Goal: Find contact information: Find contact information

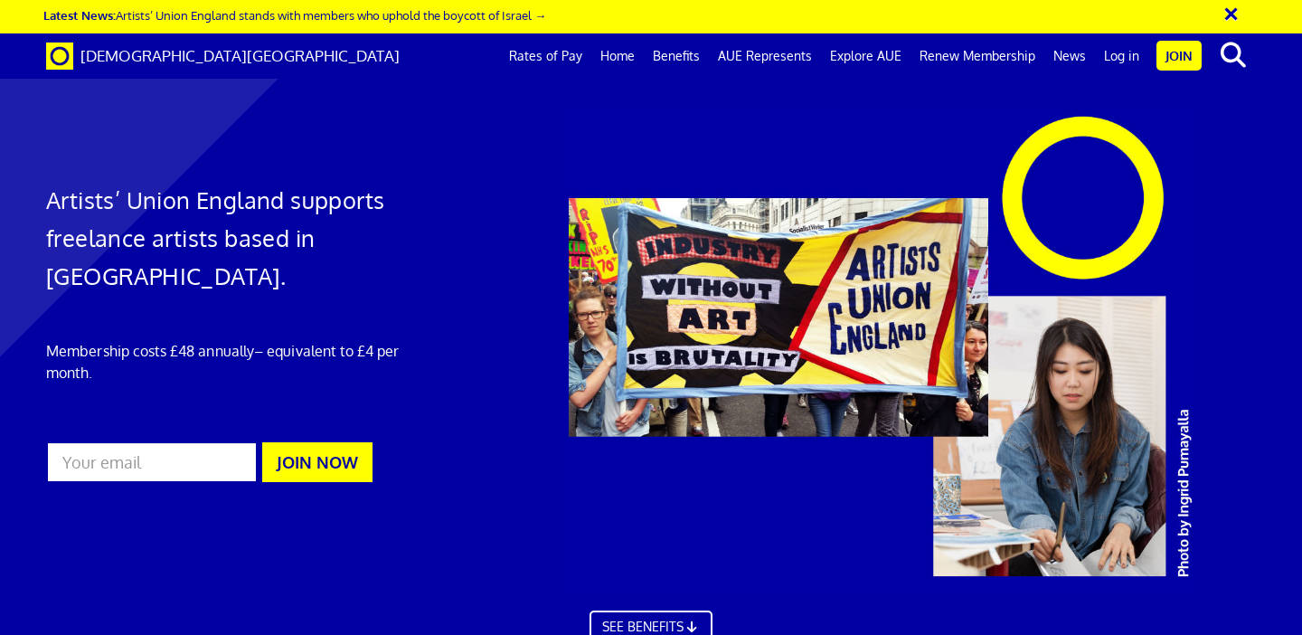
scroll to position [0, 10]
click at [1112, 60] on link "Log in" at bounding box center [1121, 55] width 53 height 45
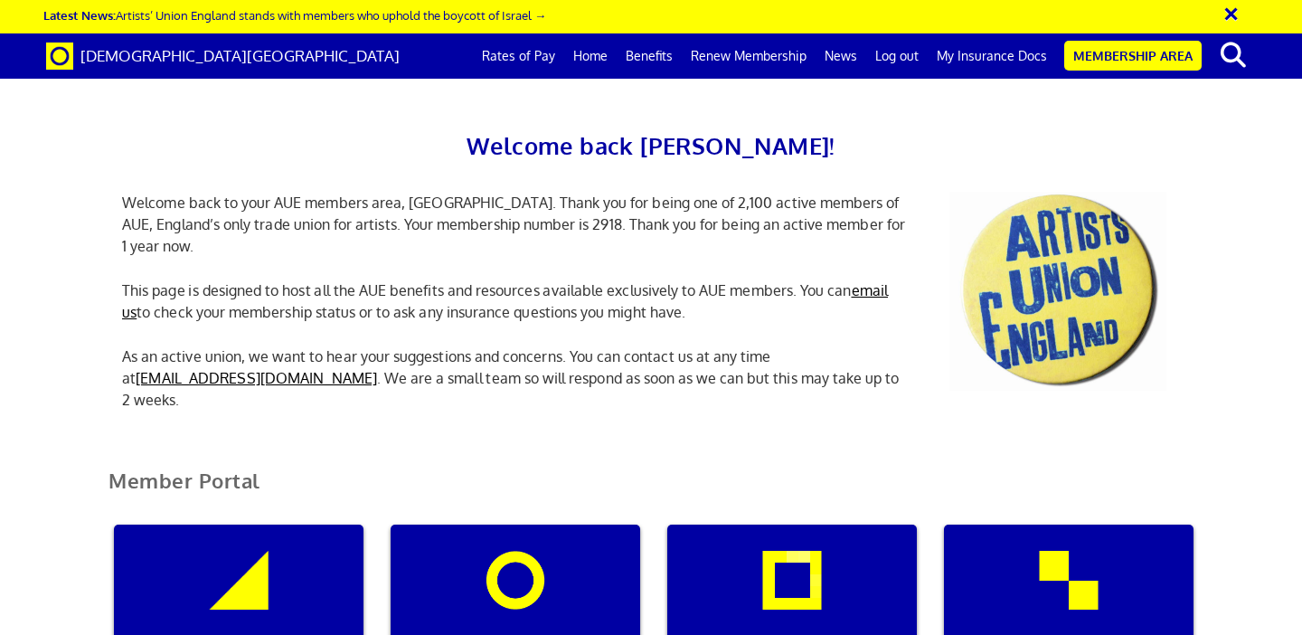
scroll to position [223, 0]
click at [287, 524] on div "Manage my membership" at bounding box center [239, 611] width 250 height 174
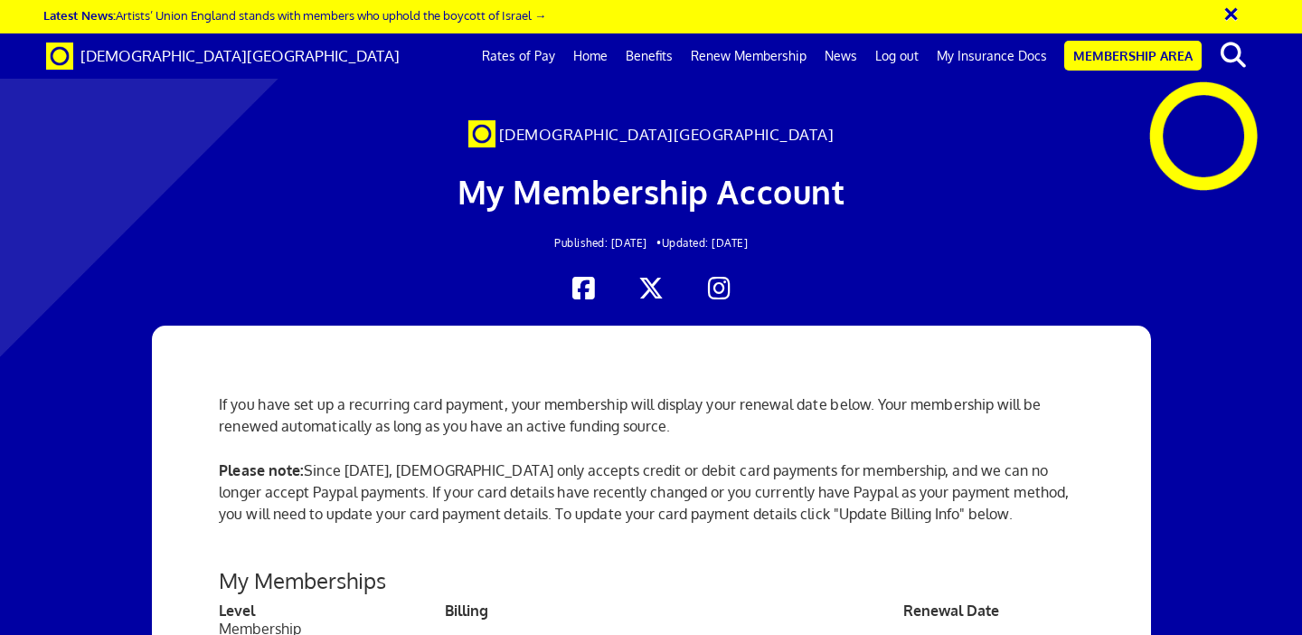
scroll to position [502, 0]
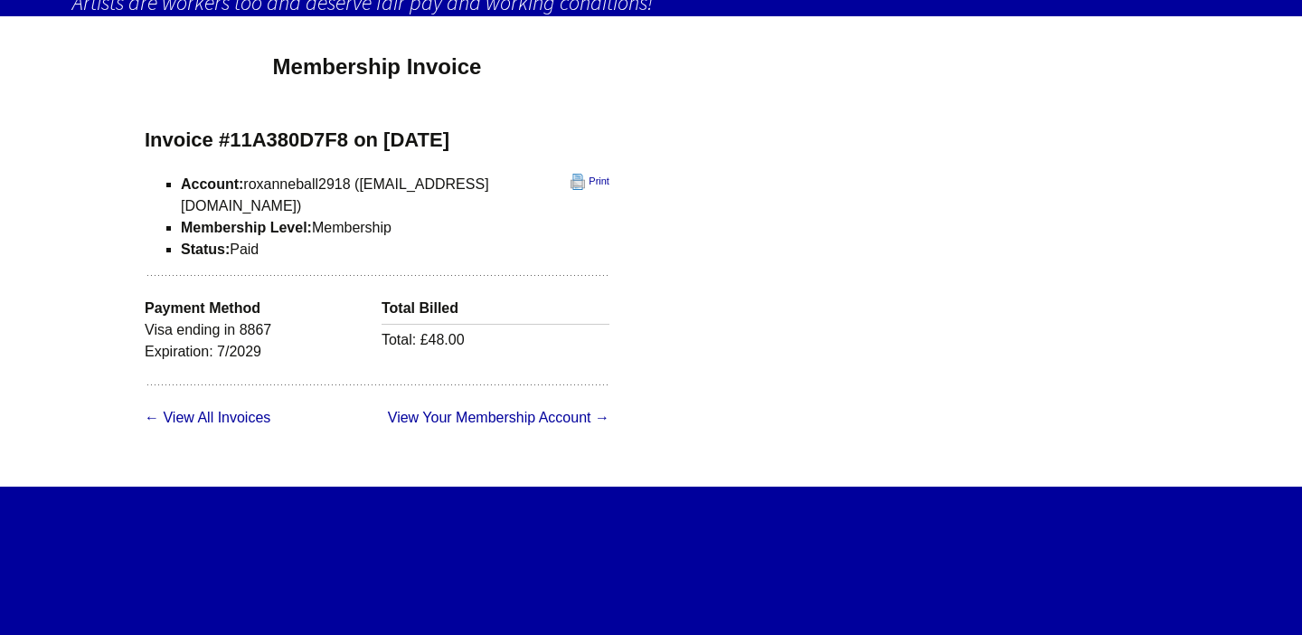
scroll to position [156, 0]
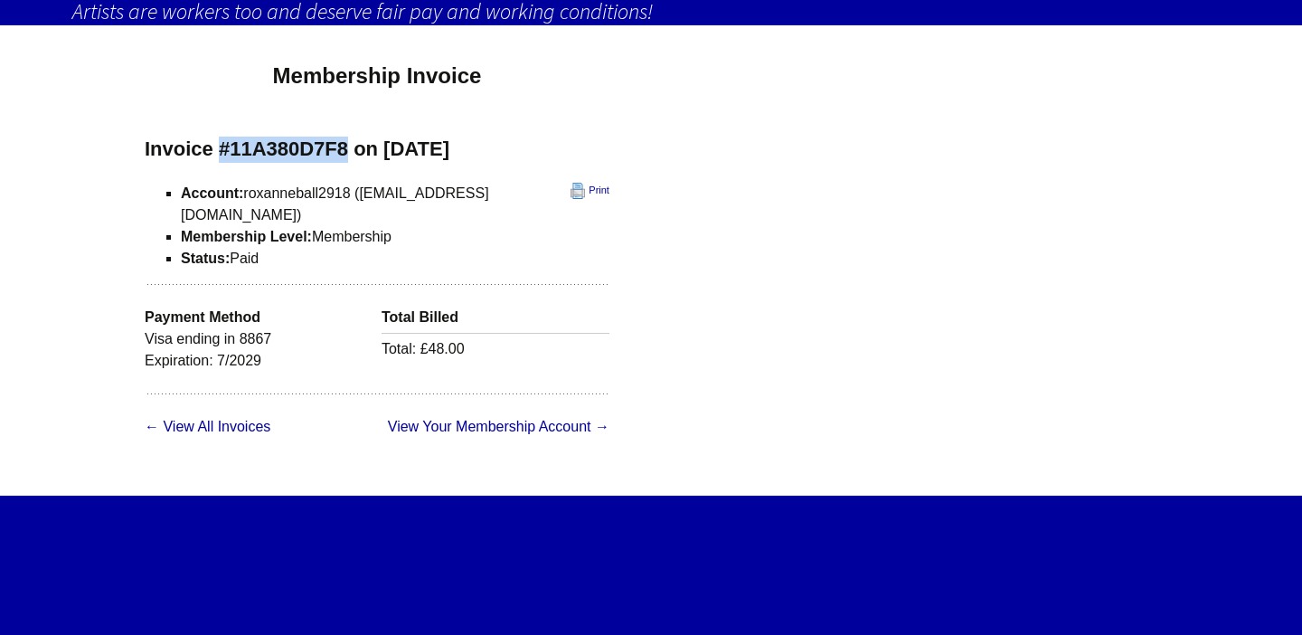
drag, startPoint x: 349, startPoint y: 118, endPoint x: 222, endPoint y: 116, distance: 127.5
click at [222, 137] on h3 "Invoice #11A380D7F8 on August 11, 2025" at bounding box center [377, 150] width 465 height 26
copy h3 "#11A380D7F8"
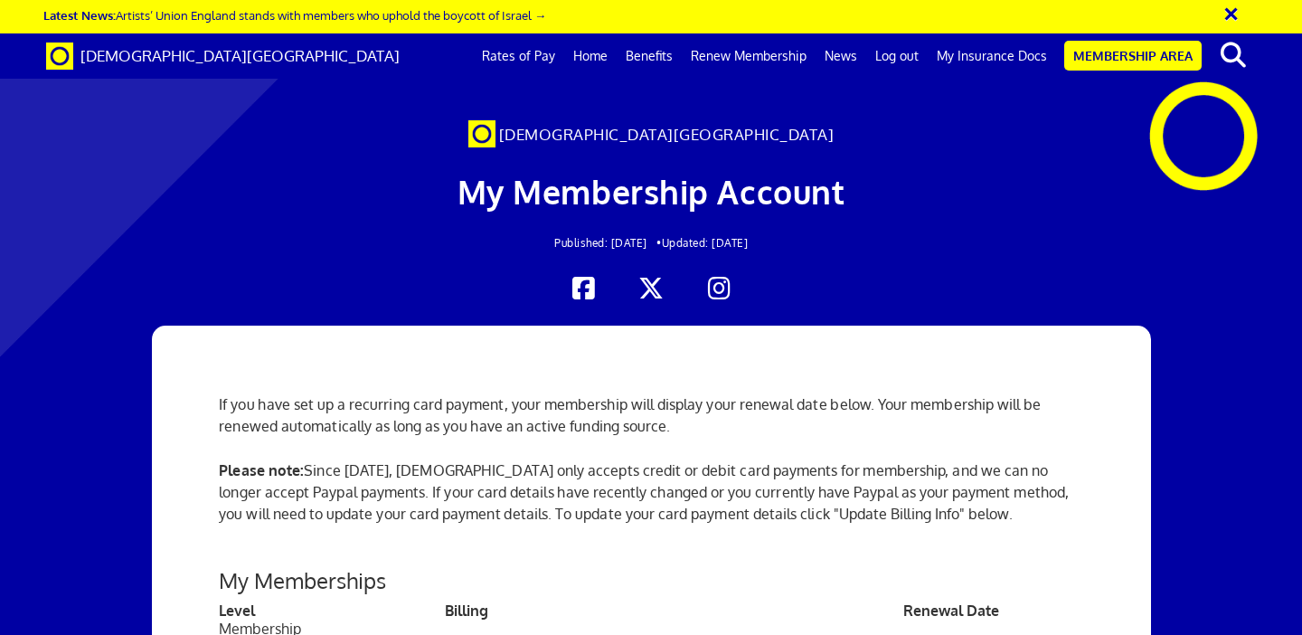
scroll to position [2552, 0]
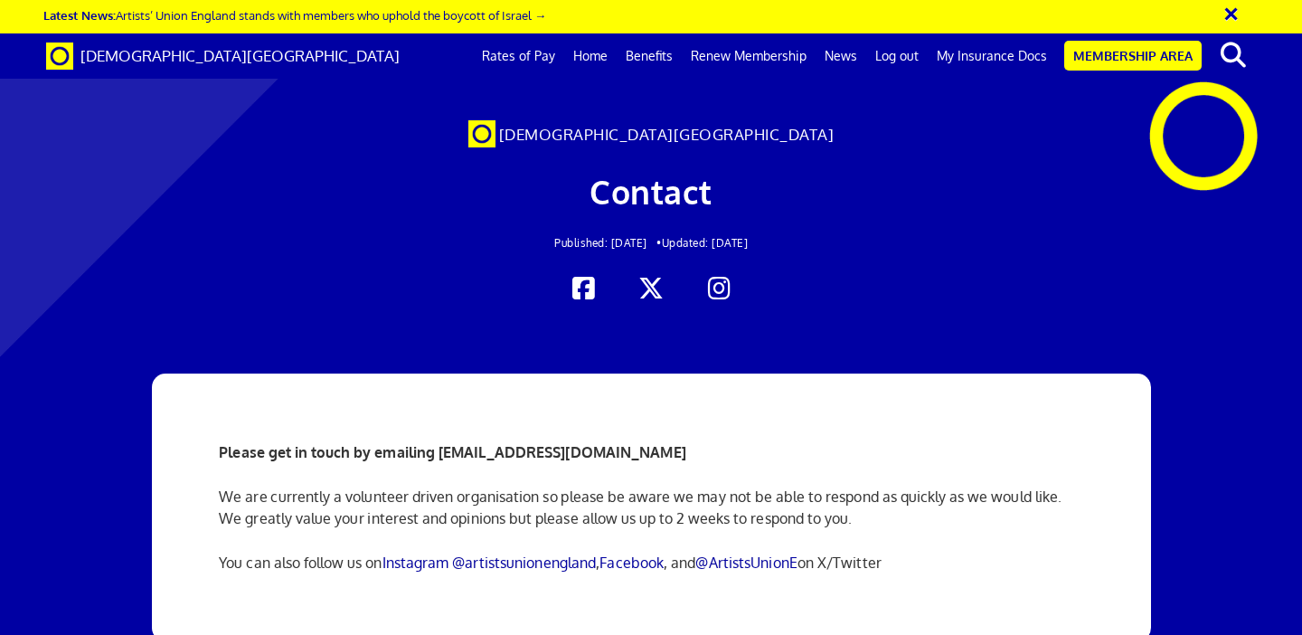
scroll to position [57, 0]
drag, startPoint x: 686, startPoint y: 399, endPoint x: 438, endPoint y: 398, distance: 247.7
click at [438, 441] on p "Please get in touch by emailing info@artistsunionengland.org.uk" at bounding box center [650, 452] width 863 height 22
copy strong "[EMAIL_ADDRESS][DOMAIN_NAME]"
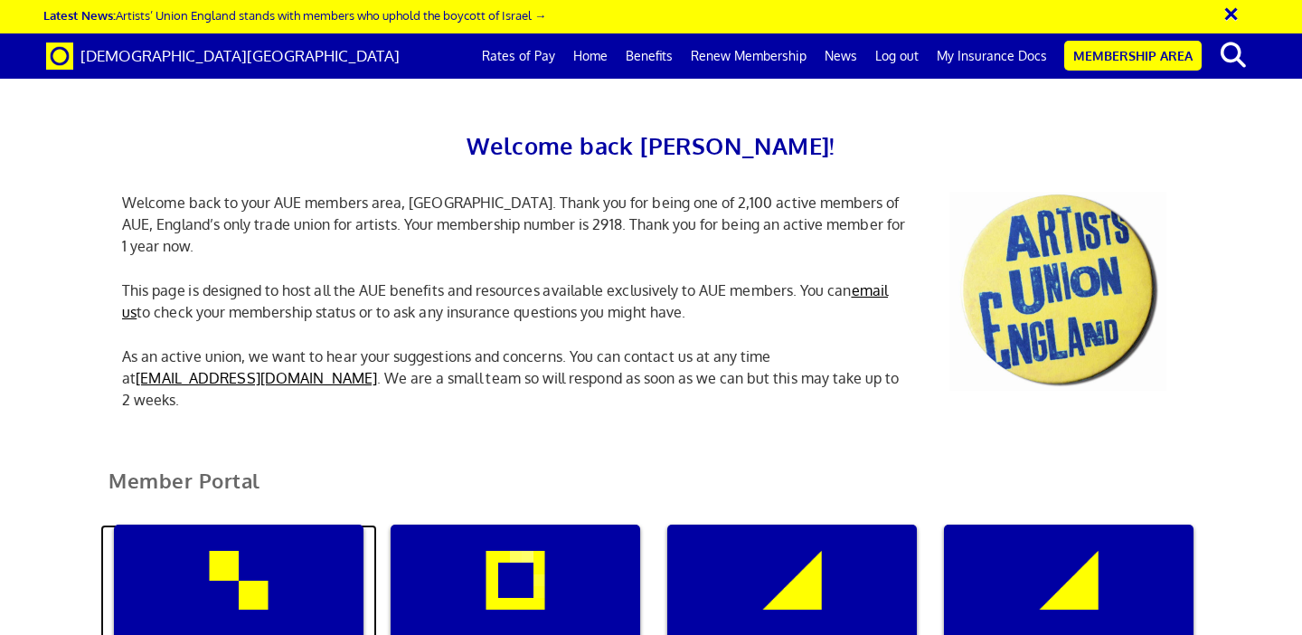
click at [217, 560] on div "Manage my membership" at bounding box center [239, 611] width 250 height 174
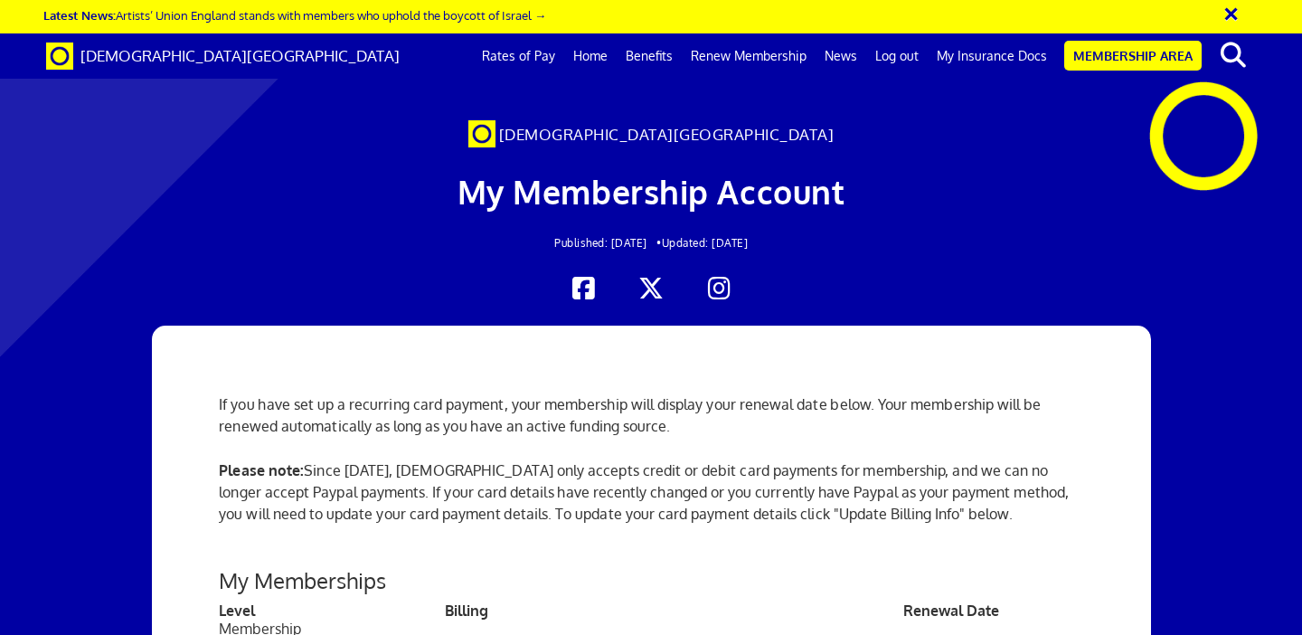
scroll to position [345, 0]
drag, startPoint x: 484, startPoint y: 518, endPoint x: 349, endPoint y: 519, distance: 134.7
drag, startPoint x: 522, startPoint y: 535, endPoint x: 251, endPoint y: 512, distance: 271.4
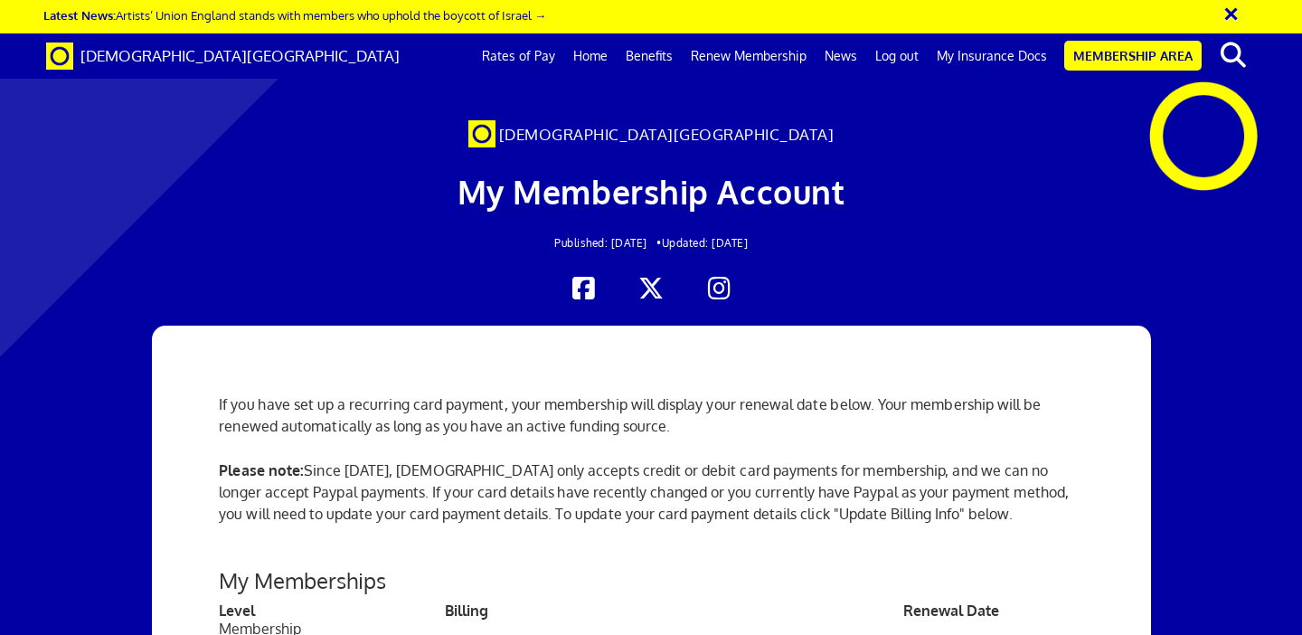
copy ul "Username: roxanneball2918 Email: roxyballartist@gmail.com"
